Goal: Information Seeking & Learning: Learn about a topic

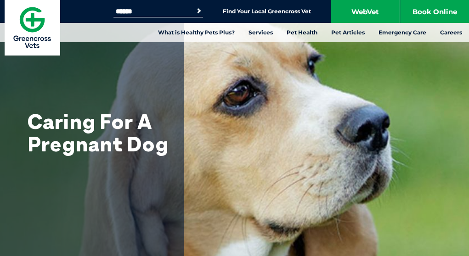
click at [383, 139] on div "Caring For A Pregnant Dog" at bounding box center [234, 177] width 469 height 354
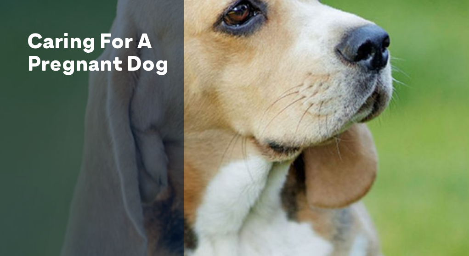
scroll to position [184, 0]
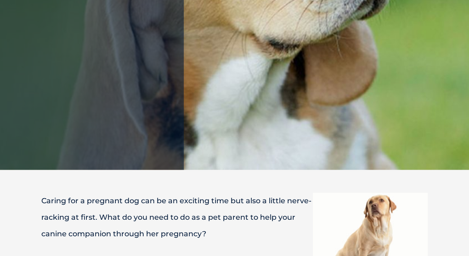
click at [350, 193] on img at bounding box center [370, 239] width 115 height 92
click at [352, 193] on img at bounding box center [370, 239] width 115 height 92
click at [351, 193] on img at bounding box center [370, 239] width 115 height 92
click at [353, 193] on img at bounding box center [370, 239] width 115 height 92
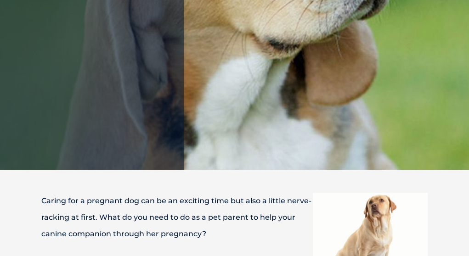
click at [354, 193] on img at bounding box center [370, 239] width 115 height 92
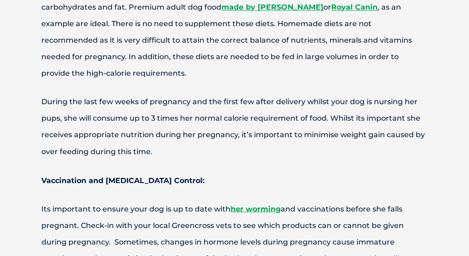
scroll to position [689, 0]
